Goal: Task Accomplishment & Management: Manage account settings

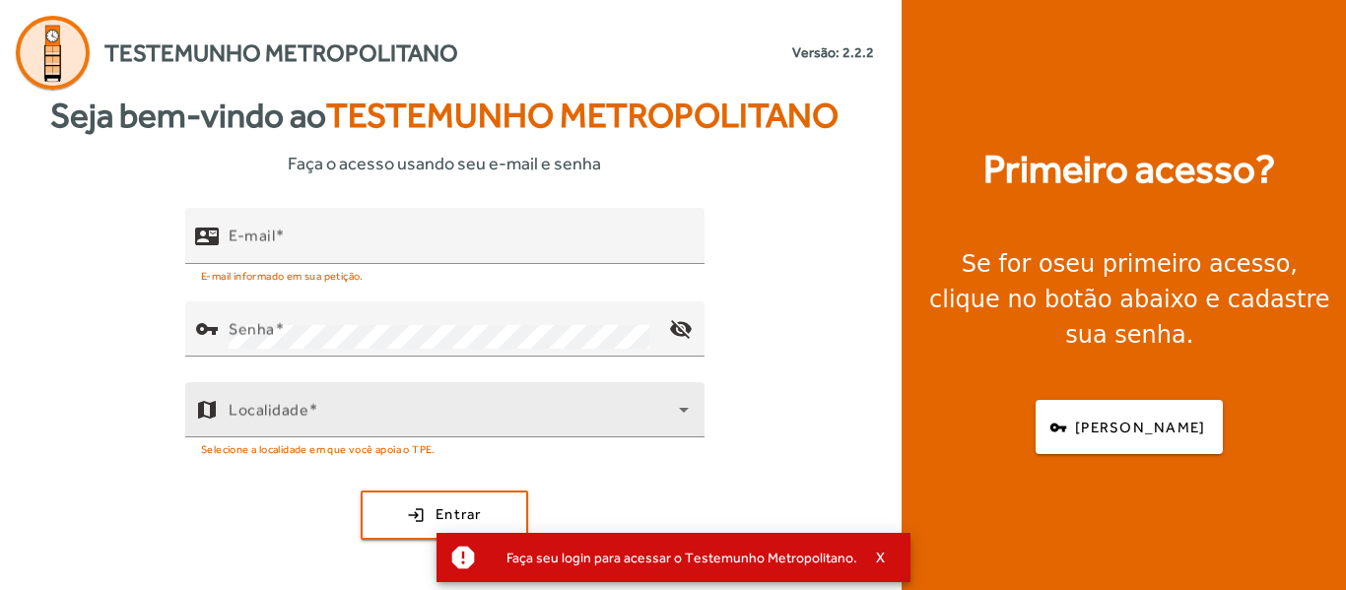
scroll to position [4, 0]
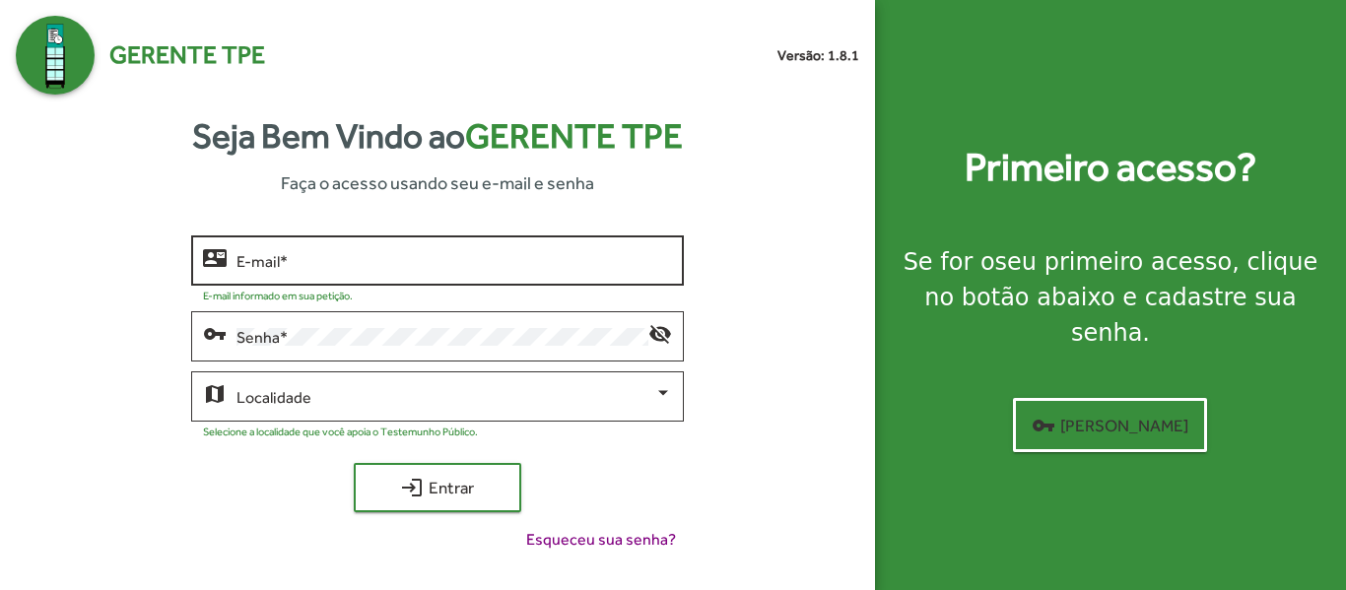
click at [322, 256] on input "E-mail *" at bounding box center [453, 261] width 434 height 18
type input "*"
type input "**********"
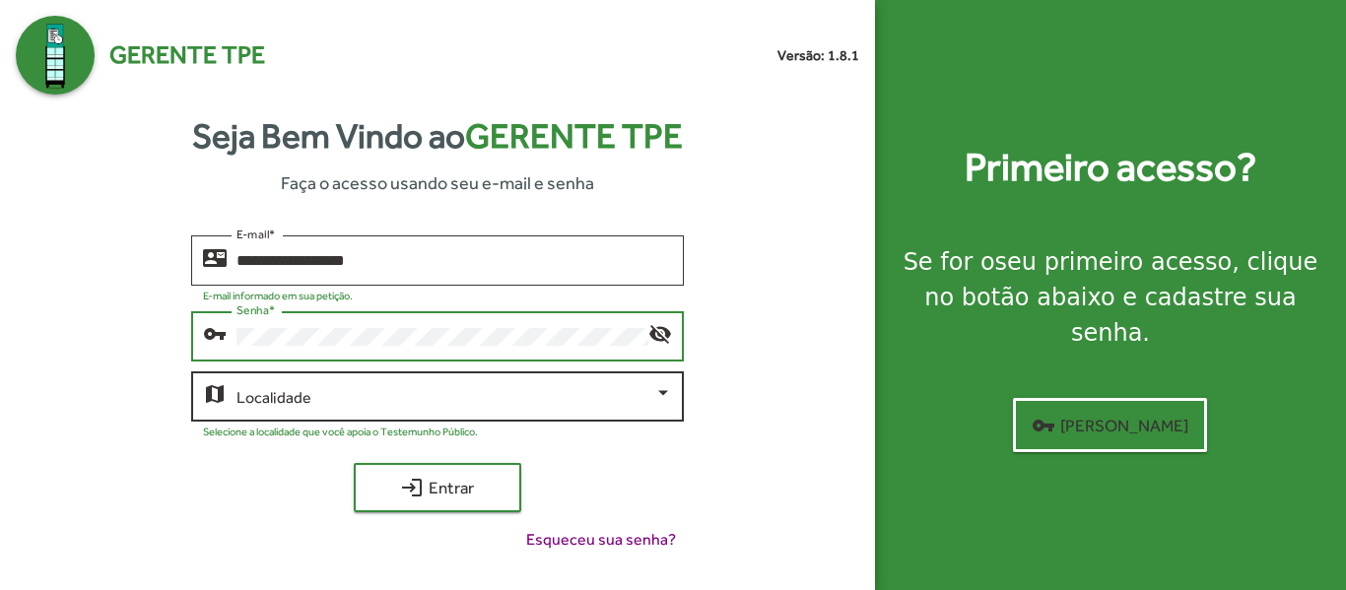
click at [666, 394] on div at bounding box center [663, 392] width 10 height 5
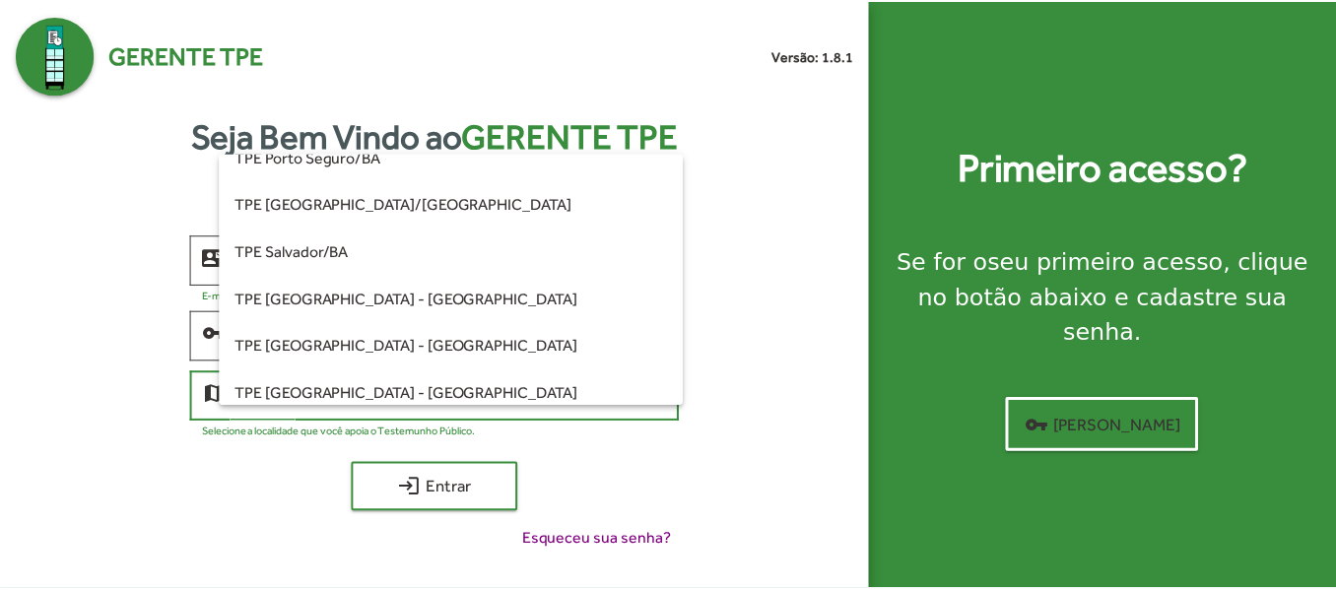
scroll to position [493, 0]
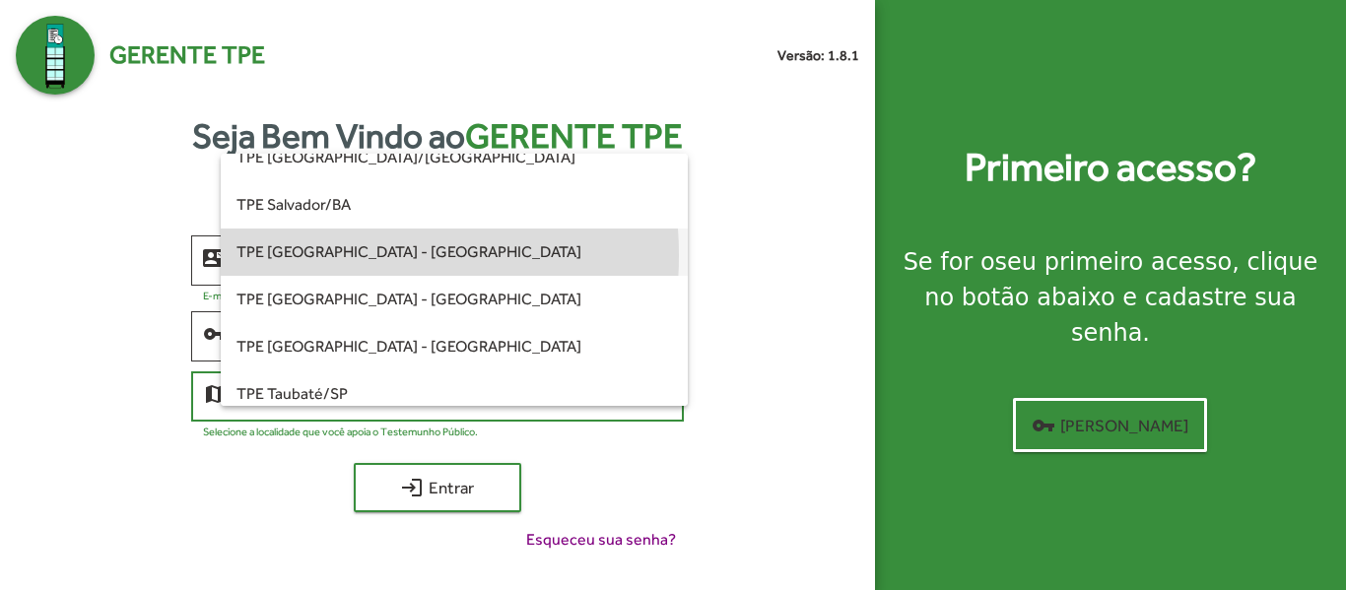
click at [317, 253] on span "TPE [GEOGRAPHIC_DATA] - [GEOGRAPHIC_DATA]" at bounding box center [453, 252] width 434 height 47
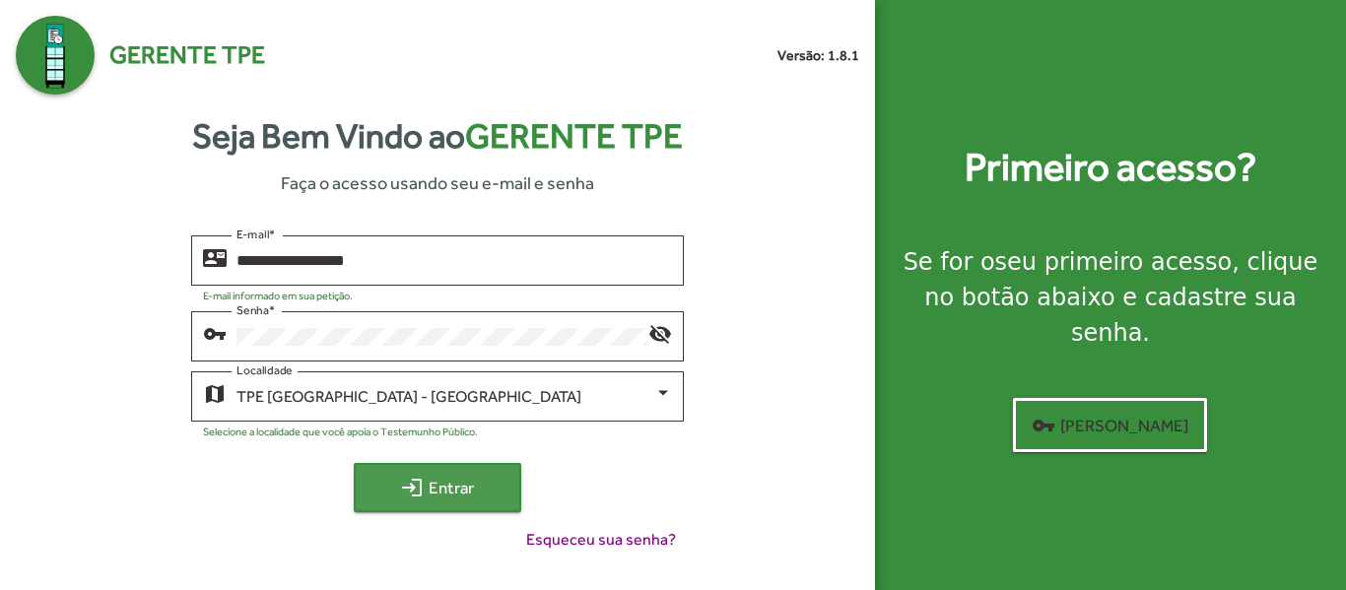
click at [441, 480] on span "login Entrar" at bounding box center [437, 487] width 132 height 35
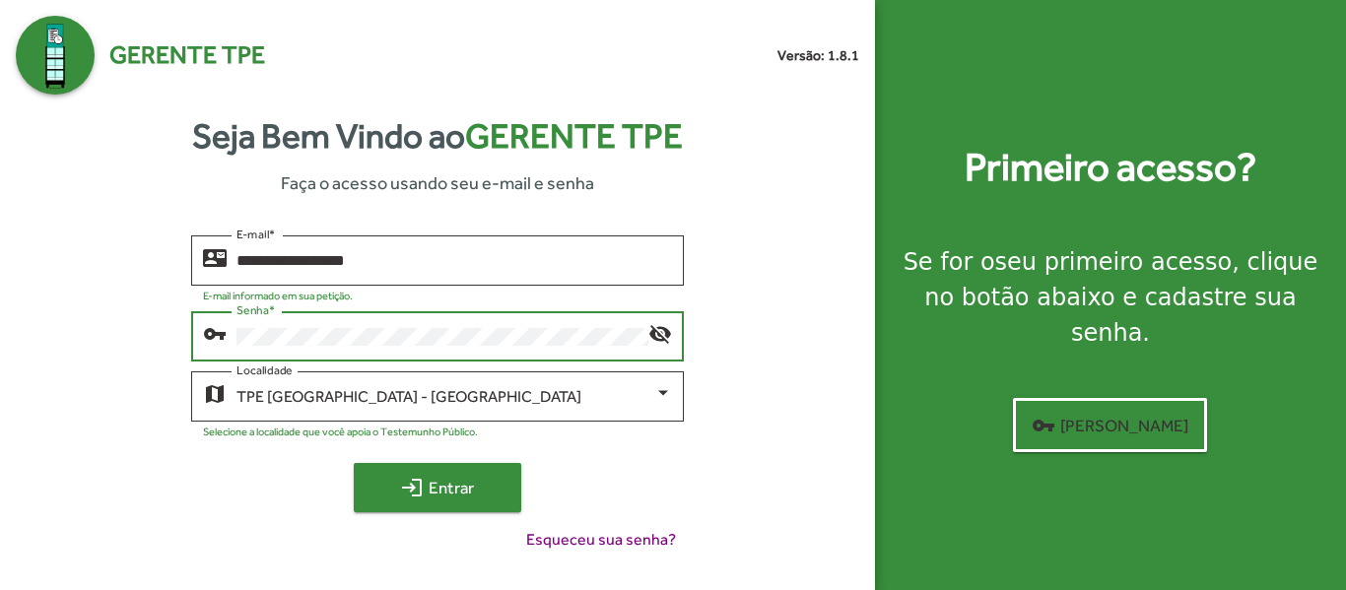
click at [434, 494] on span "login Entrar" at bounding box center [437, 487] width 132 height 35
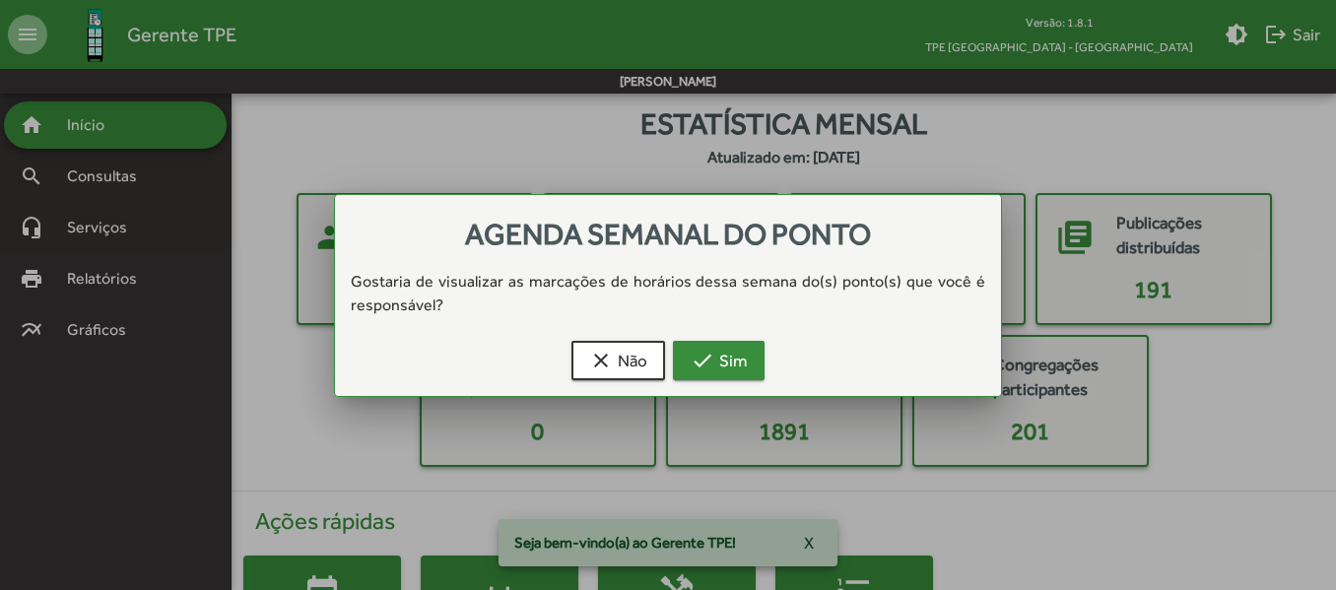
click at [707, 360] on mat-icon "check" at bounding box center [703, 361] width 24 height 24
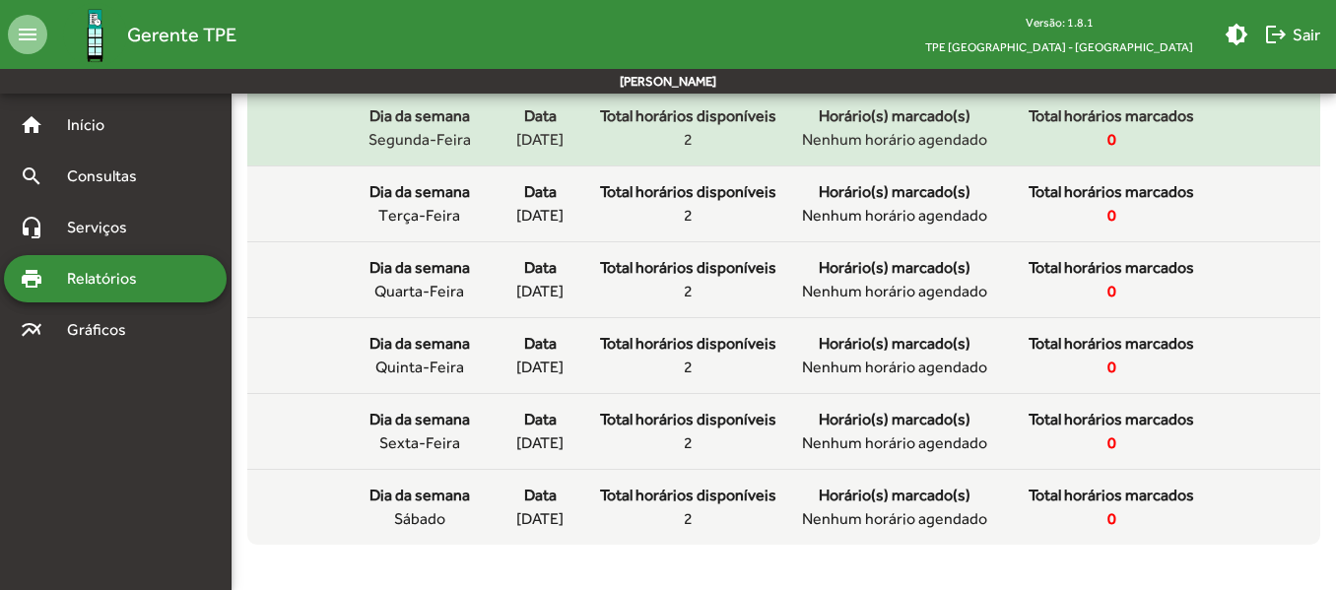
scroll to position [277, 0]
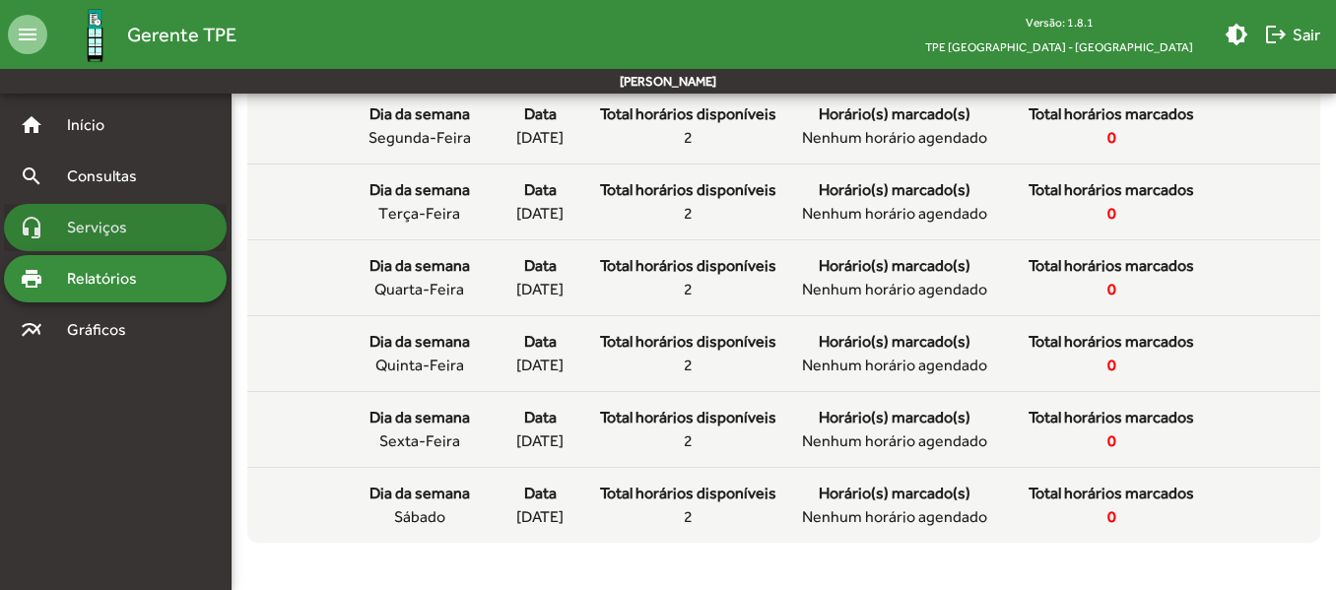
click at [108, 224] on span "Serviços" at bounding box center [104, 228] width 99 height 24
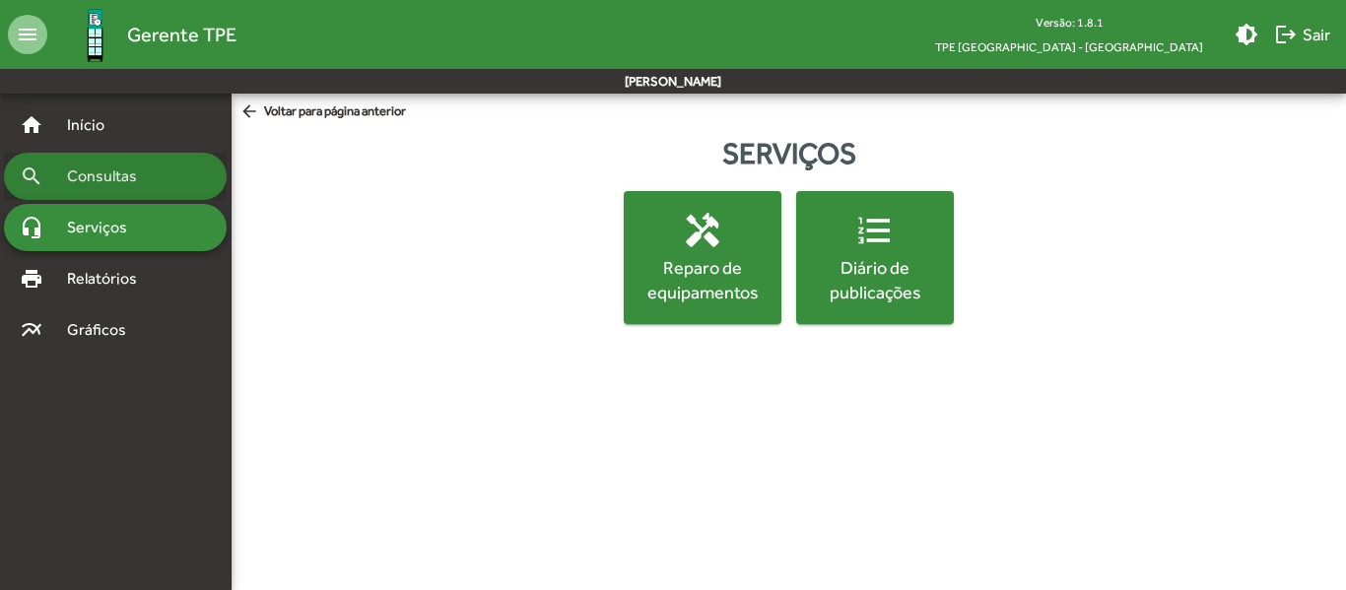
click at [109, 178] on span "Consultas" at bounding box center [108, 177] width 107 height 24
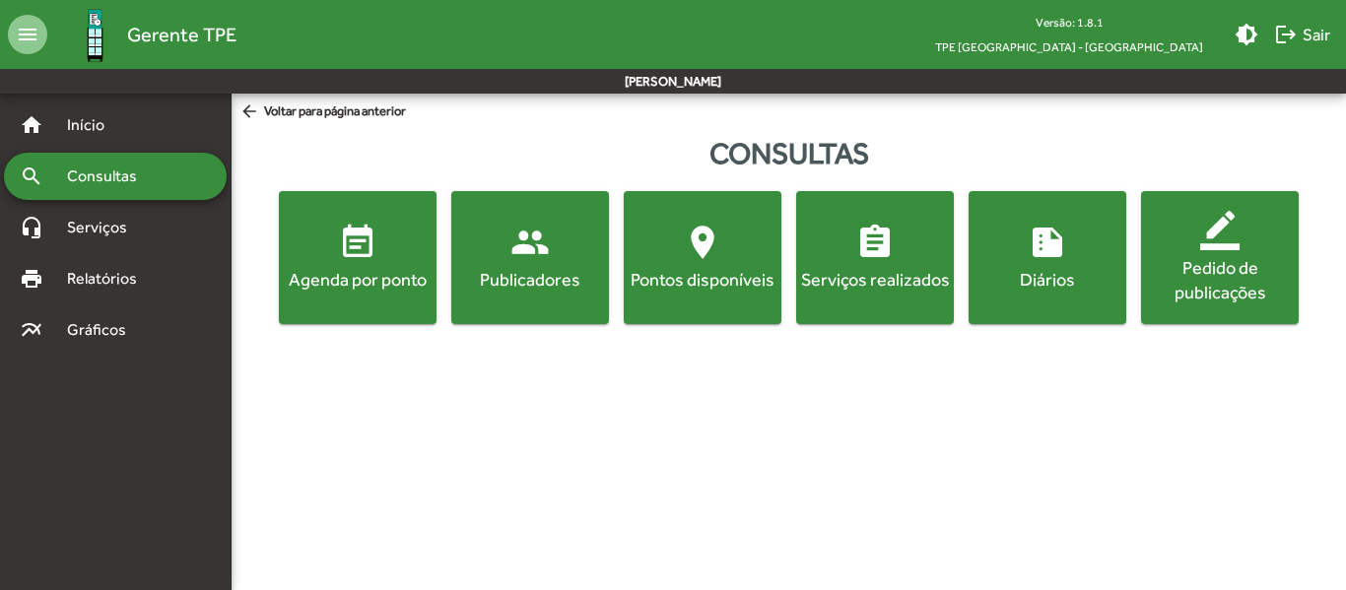
click at [341, 293] on button "event_note Agenda por ponto" at bounding box center [358, 257] width 158 height 133
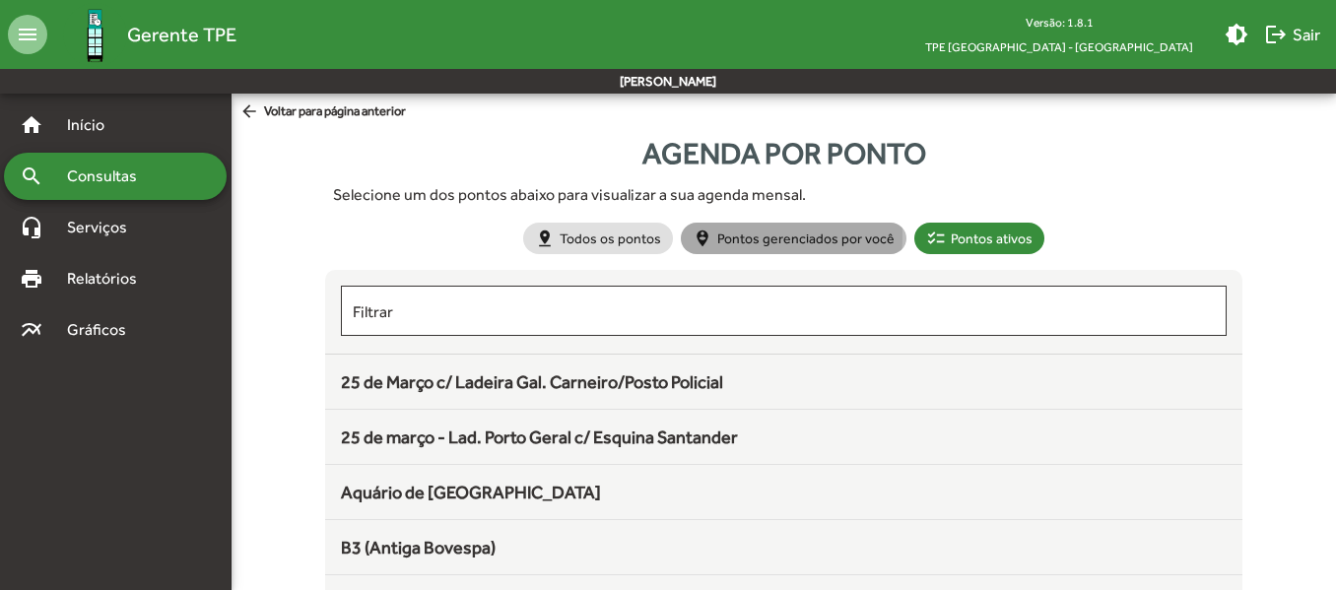
click at [726, 236] on mat-chip "person_pin_circle Pontos gerenciados por você" at bounding box center [794, 239] width 226 height 32
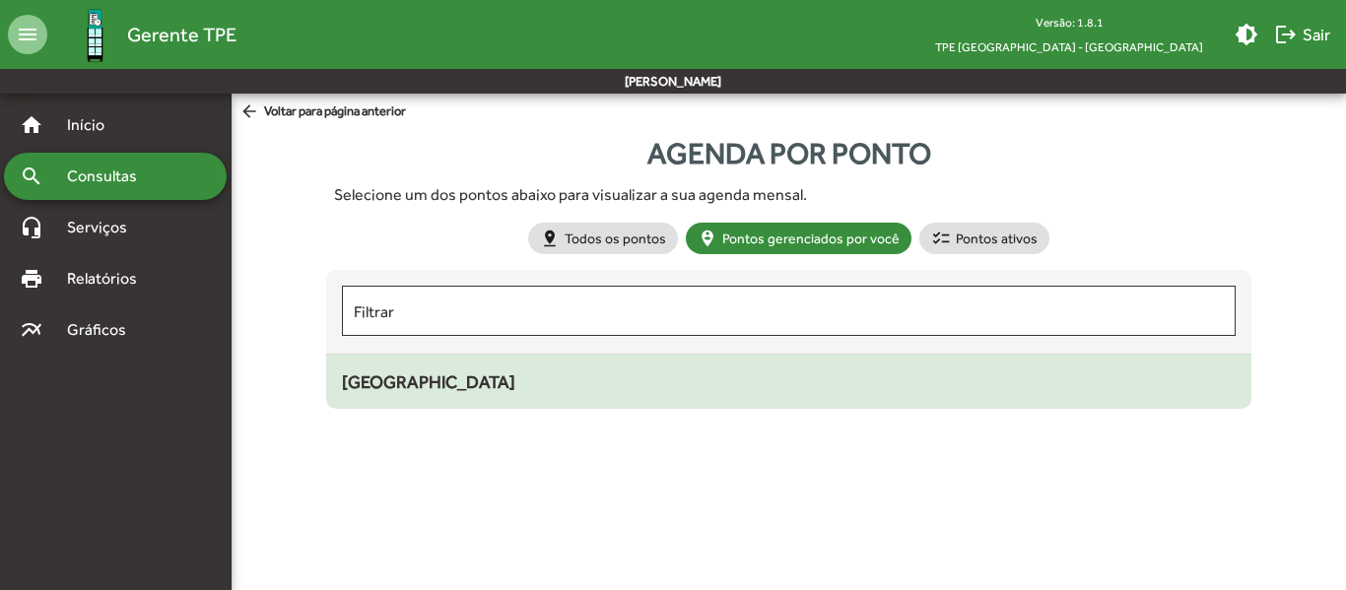
click at [425, 389] on span "[GEOGRAPHIC_DATA]" at bounding box center [428, 381] width 173 height 21
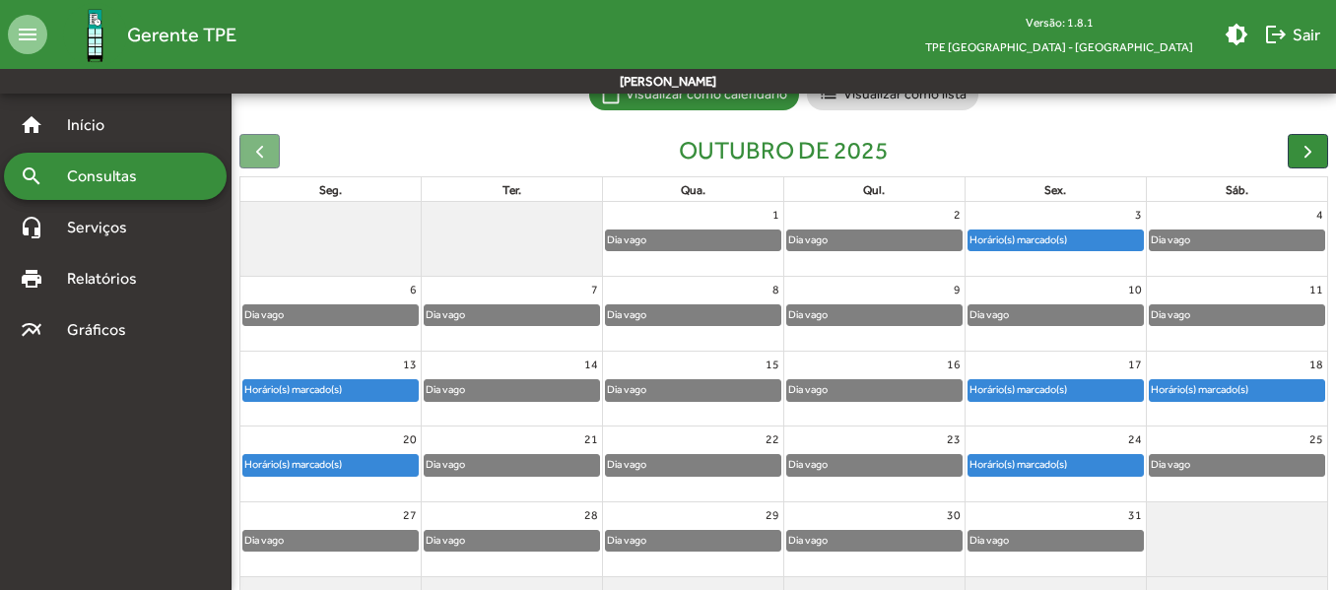
scroll to position [197, 0]
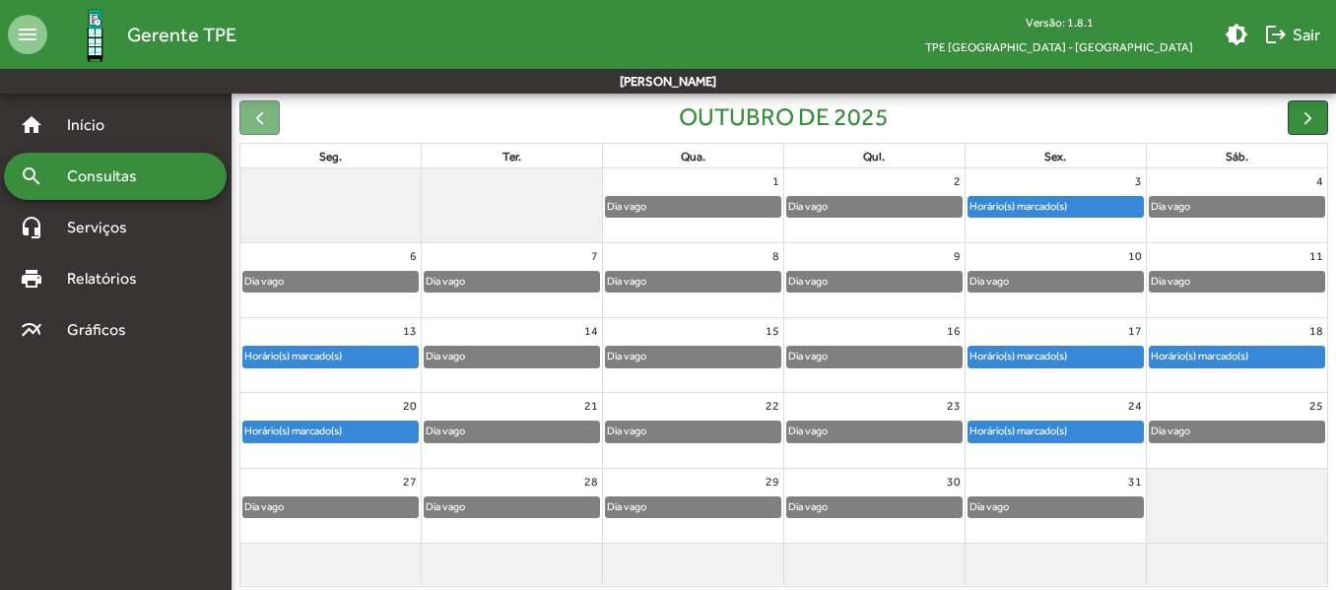
click at [1202, 351] on div "Horário(s) marcado(s)" at bounding box center [1199, 356] width 99 height 19
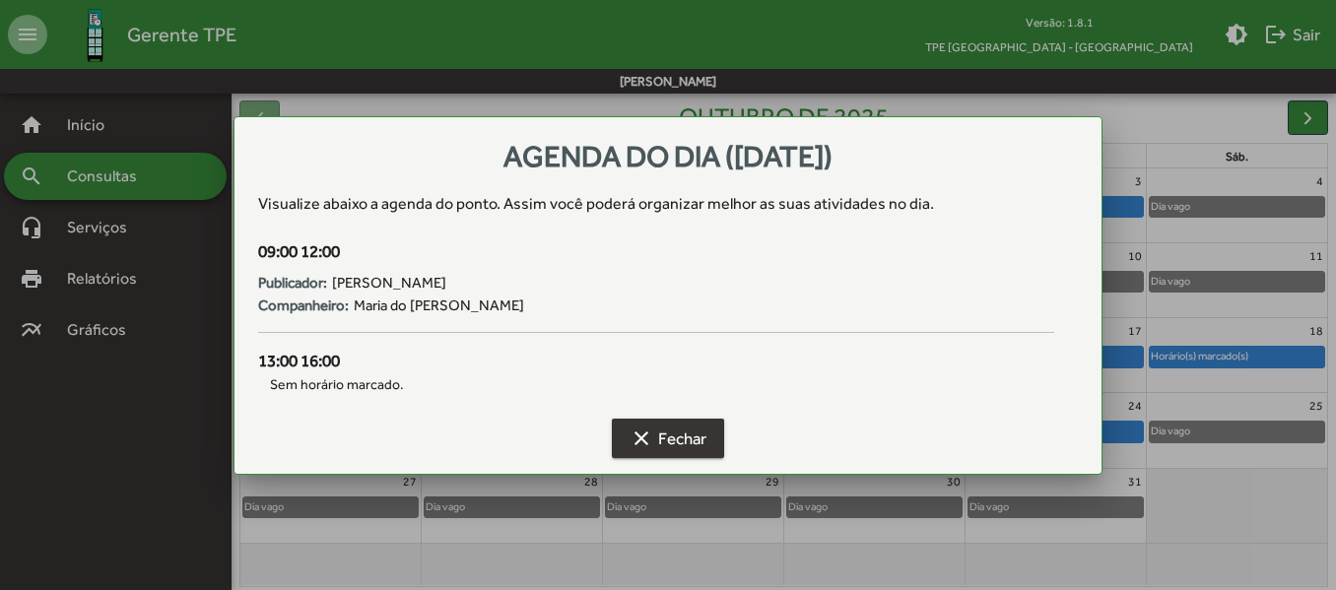
click at [656, 431] on span "clear Fechar" at bounding box center [667, 438] width 77 height 35
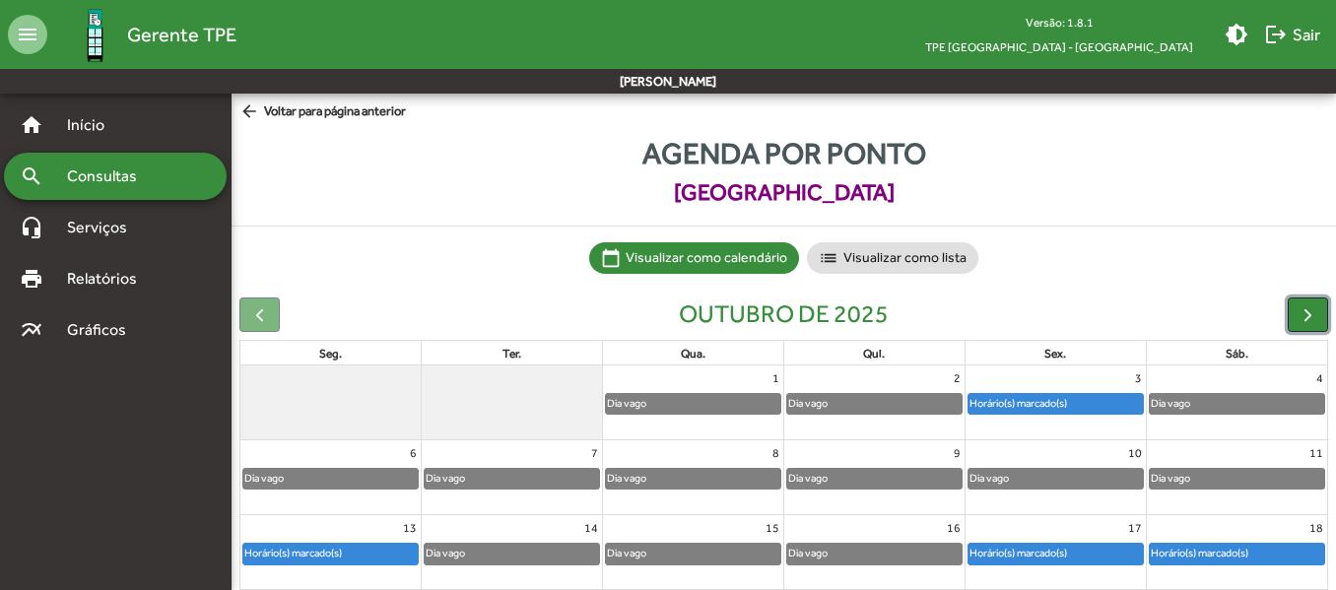
click at [1305, 316] on span "button" at bounding box center [1307, 314] width 21 height 21
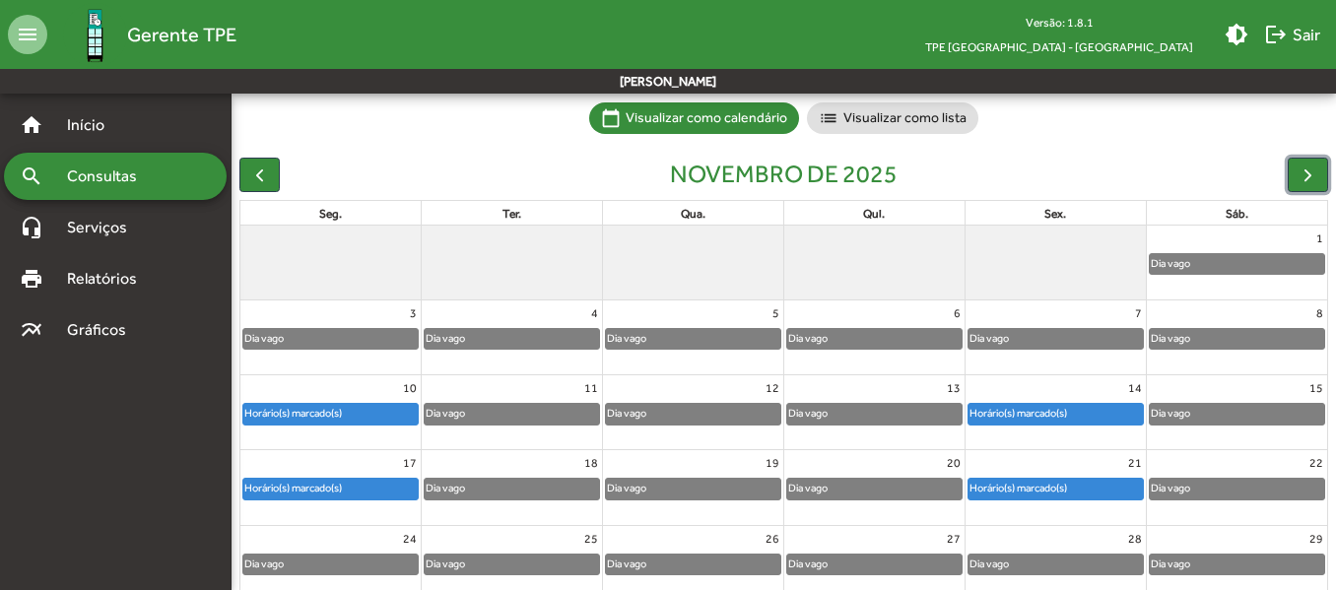
scroll to position [29, 0]
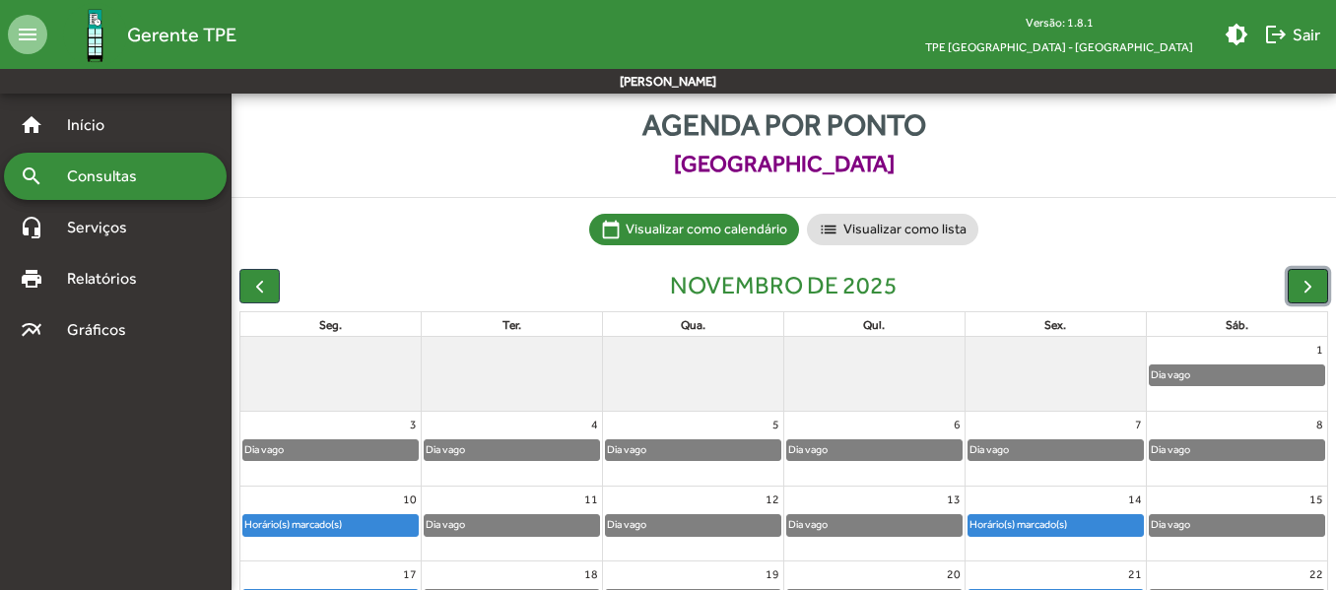
click at [1307, 297] on button "button" at bounding box center [1307, 286] width 40 height 34
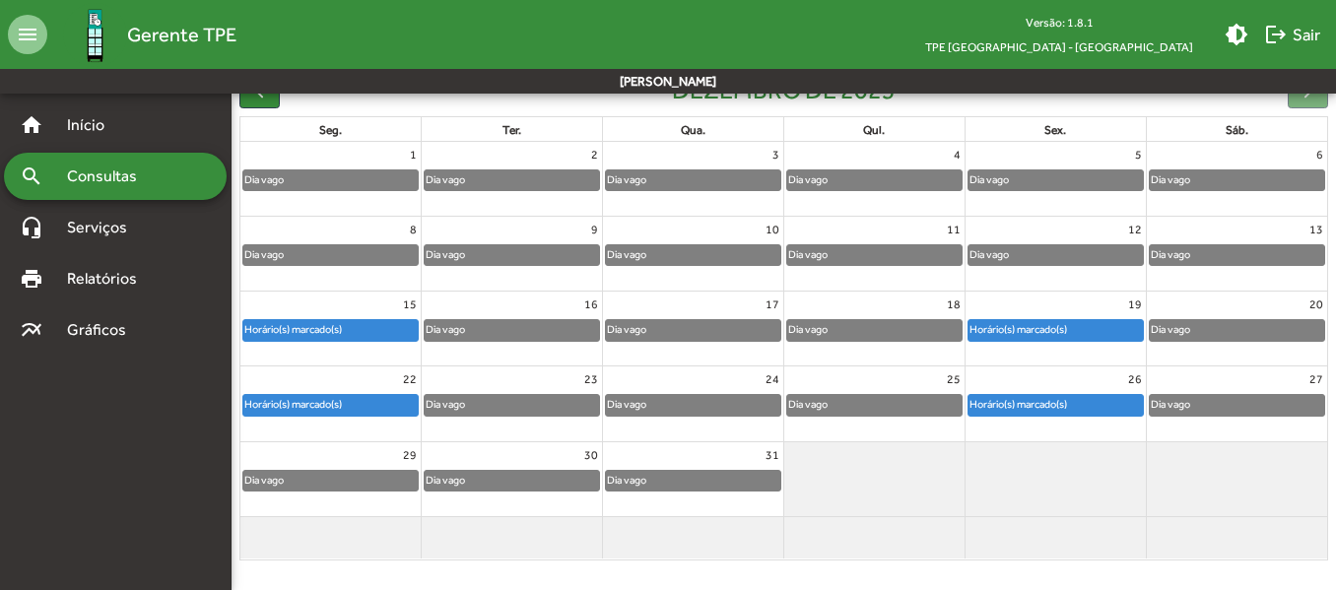
scroll to position [226, 0]
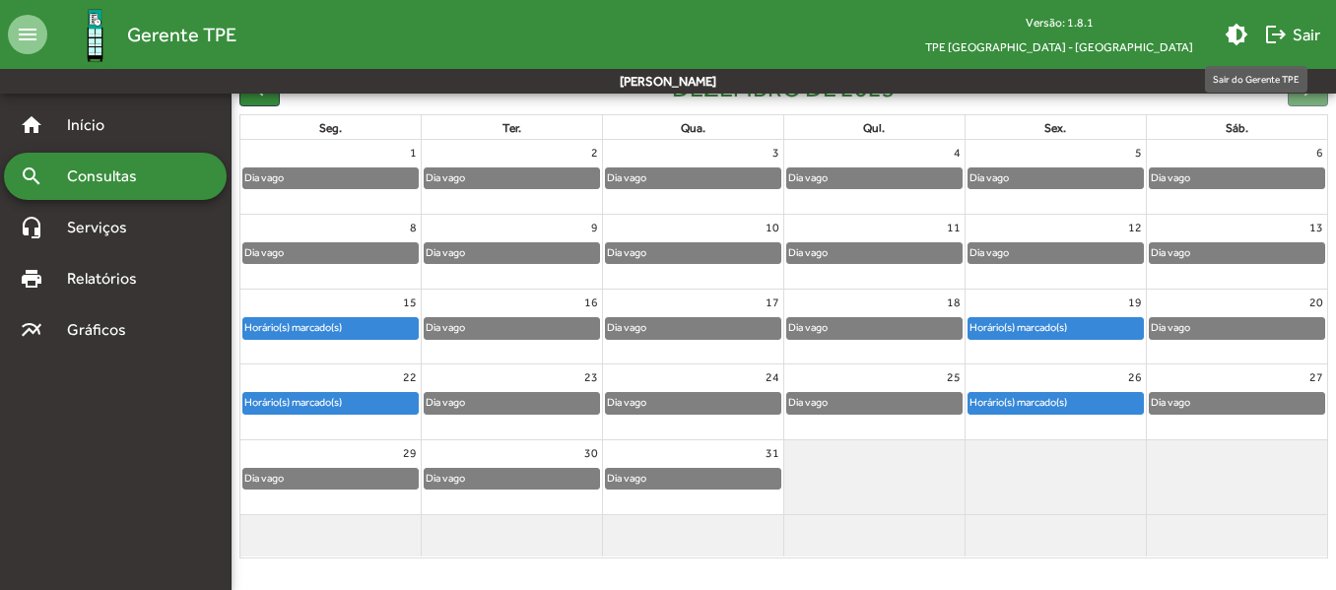
click at [1296, 30] on span "logout Sair" at bounding box center [1292, 34] width 56 height 35
